Goal: Obtain resource: Obtain resource

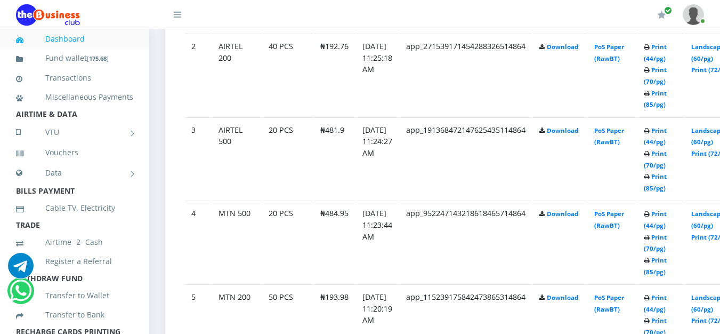
scroll to position [726, 0]
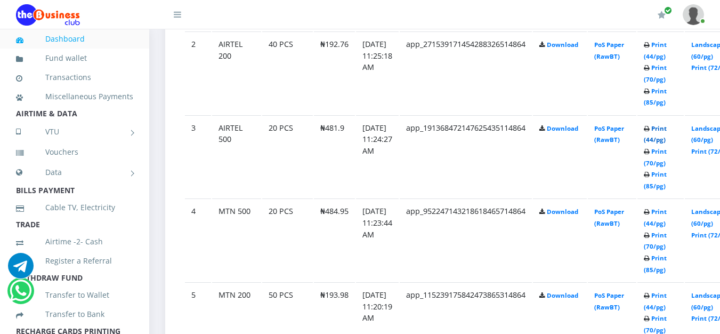
click at [667, 140] on link "Print (44/pg)" at bounding box center [655, 134] width 23 height 20
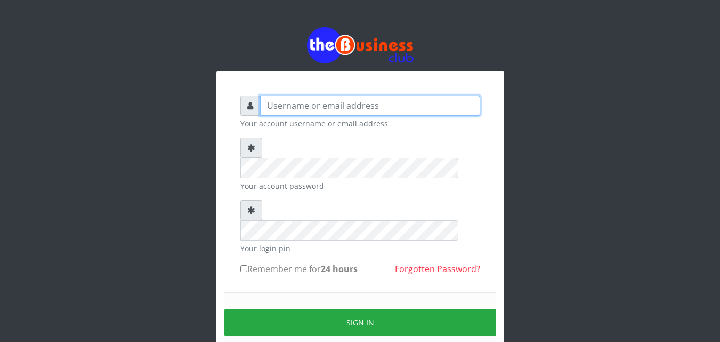
type input "Uchechukstelec"
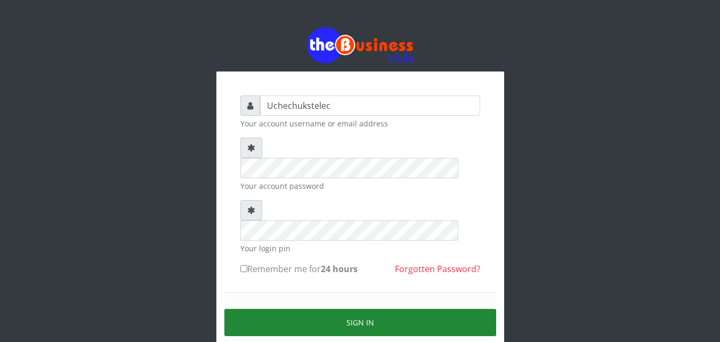
click at [375, 309] on button "Sign in" at bounding box center [360, 322] width 272 height 27
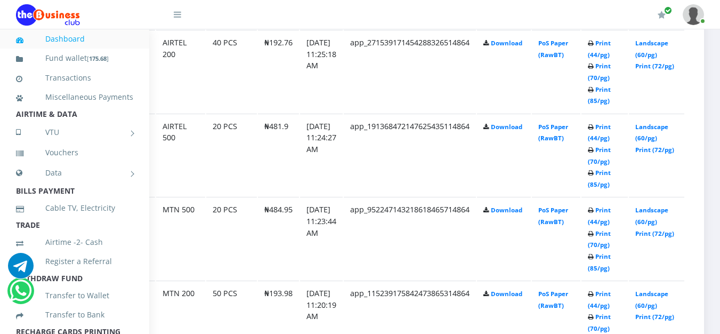
scroll to position [728, 71]
click at [606, 139] on link "Print (44/pg)" at bounding box center [599, 133] width 23 height 20
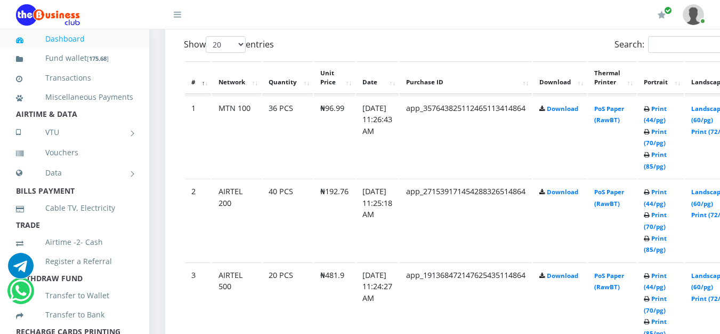
scroll to position [578, 0]
click at [667, 204] on link "Print (44/pg)" at bounding box center [655, 198] width 23 height 20
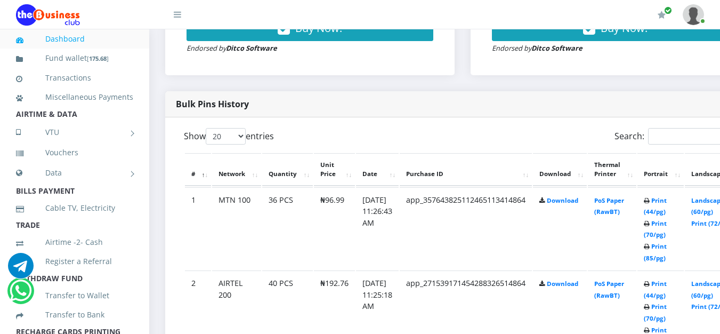
scroll to position [471, 0]
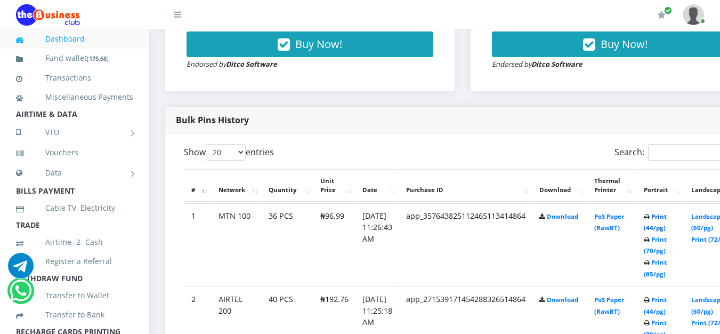
click at [667, 229] on link "Print (44/pg)" at bounding box center [655, 222] width 23 height 20
